Goal: Task Accomplishment & Management: Manage account settings

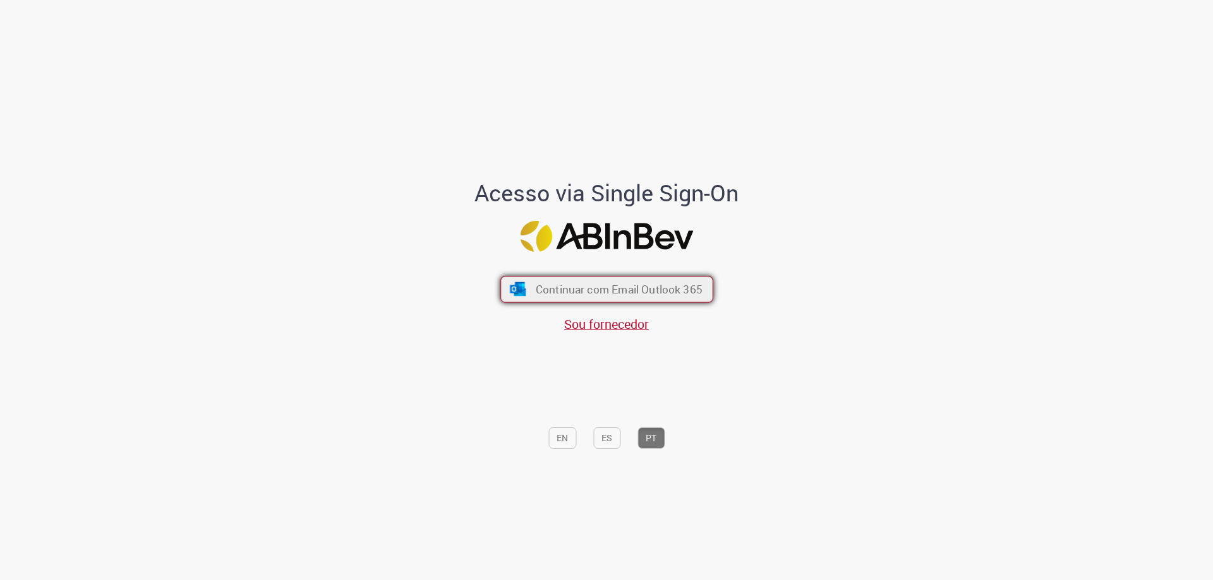
click at [573, 291] on span "Continuar com Email Outlook 365" at bounding box center [618, 289] width 167 height 15
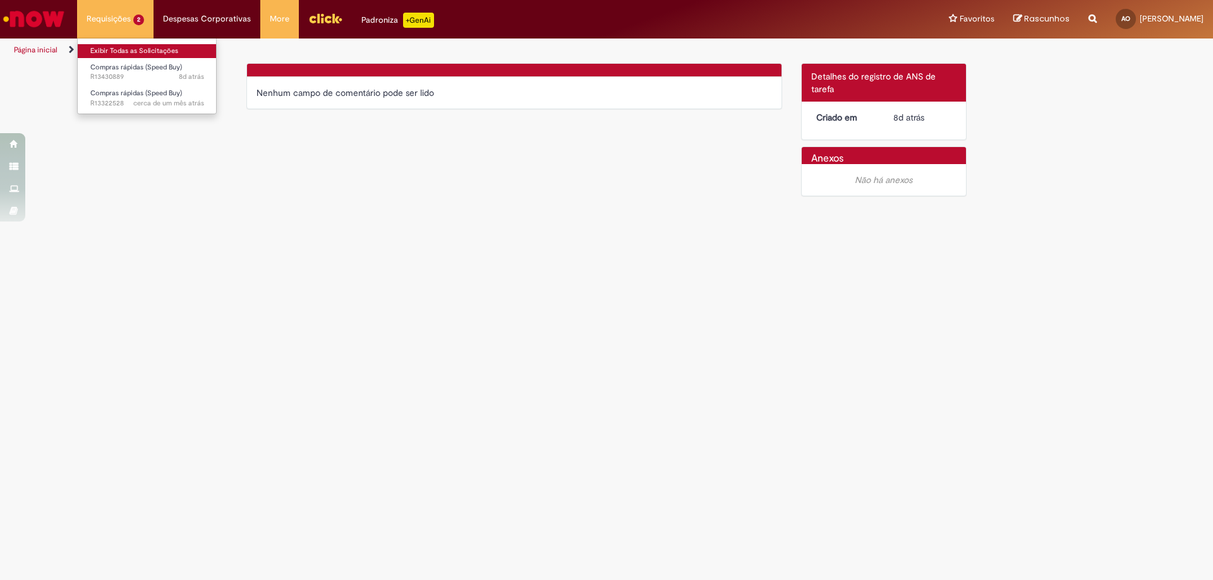
click at [129, 51] on link "Exibir Todas as Solicitações" at bounding box center [147, 51] width 139 height 14
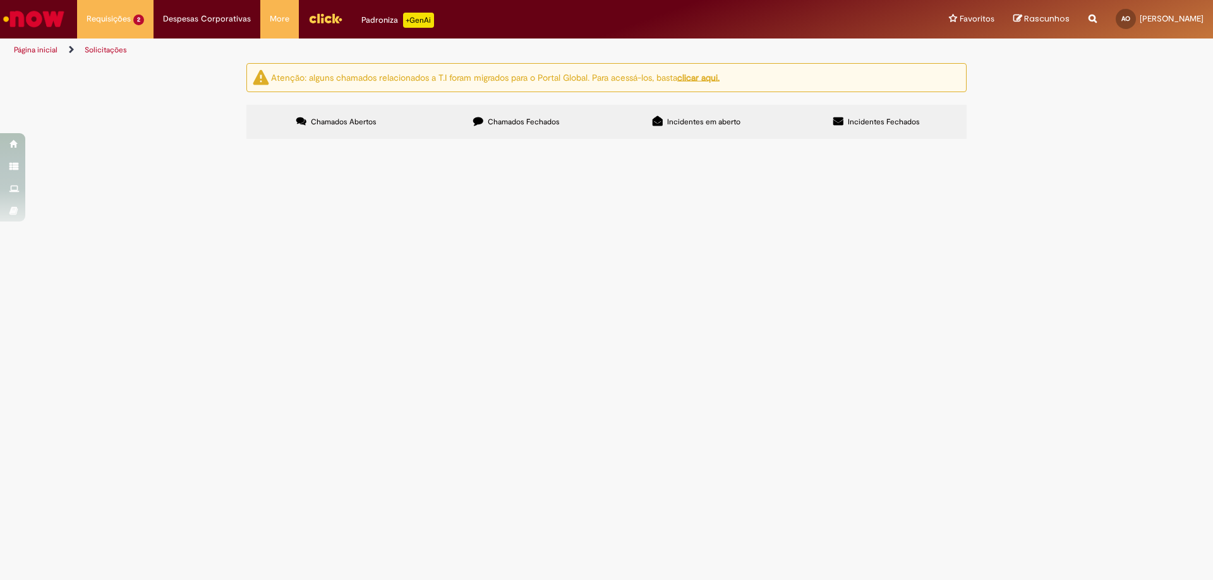
click at [501, 112] on label "Chamados Fechados" at bounding box center [516, 122] width 180 height 34
